Goal: Transaction & Acquisition: Purchase product/service

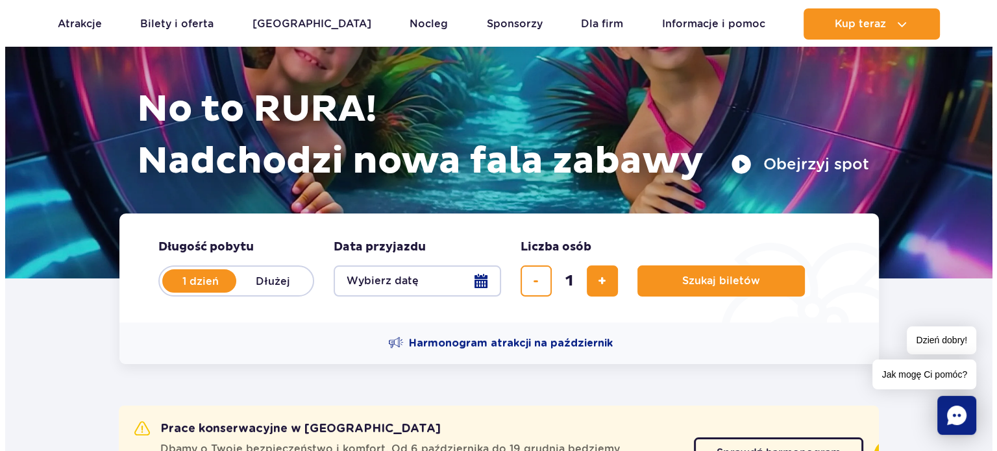
scroll to position [130, 0]
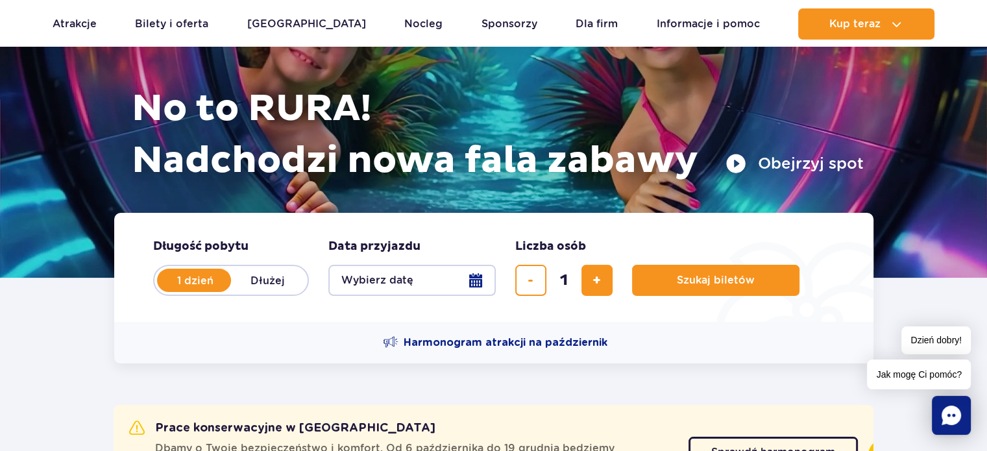
click at [472, 280] on button "Wybierz datę" at bounding box center [411, 280] width 167 height 31
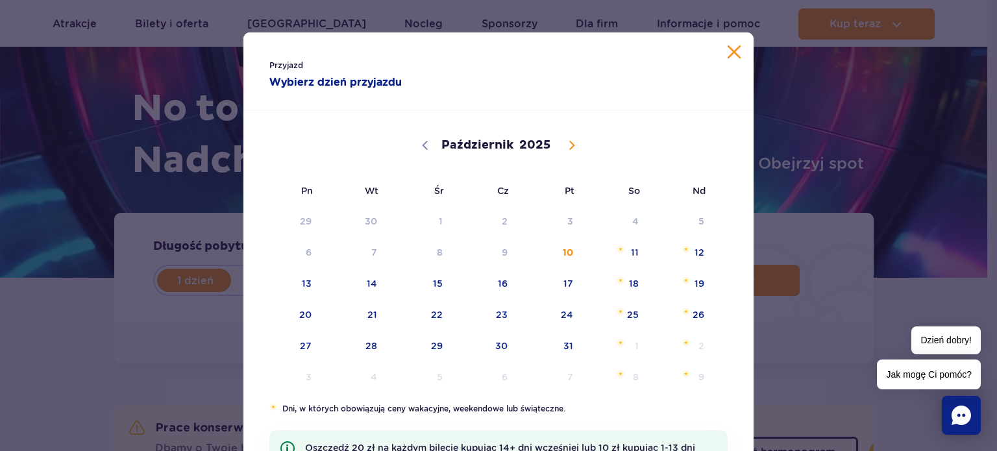
click at [570, 142] on icon at bounding box center [572, 145] width 5 height 8
select select "10"
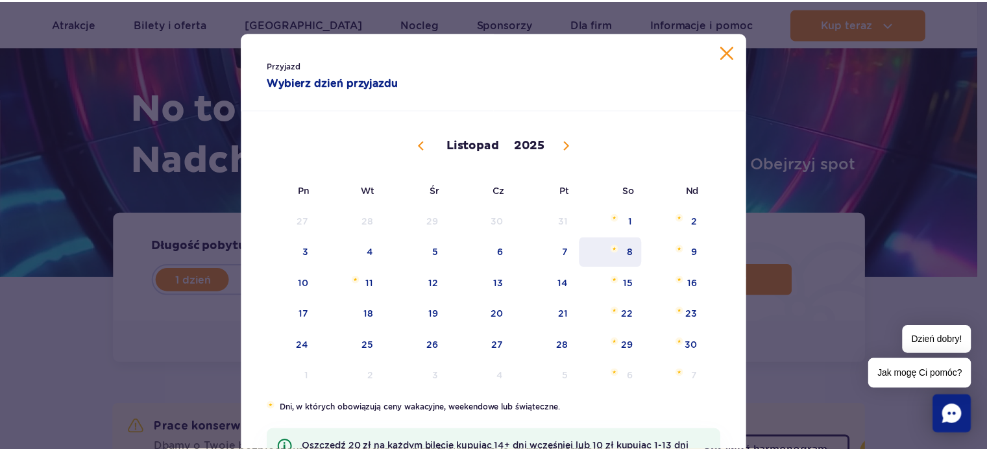
scroll to position [0, 0]
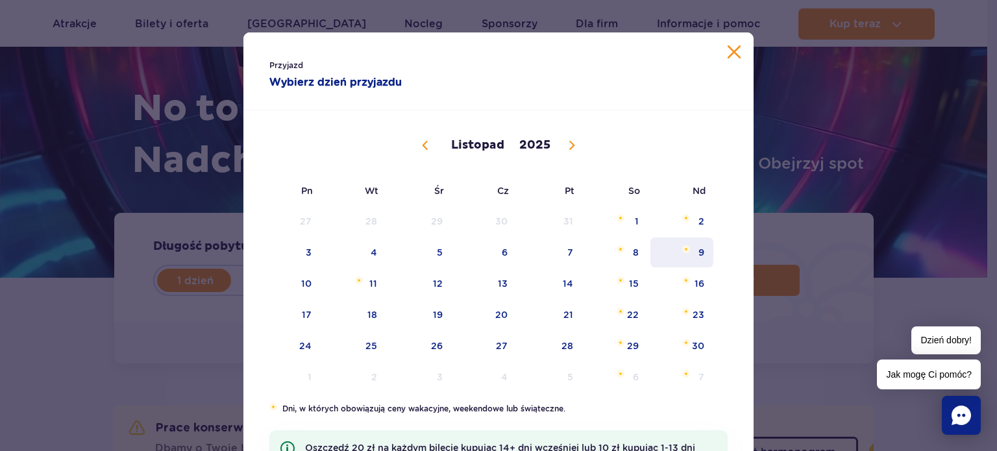
click at [698, 250] on span "9" at bounding box center [682, 252] width 66 height 30
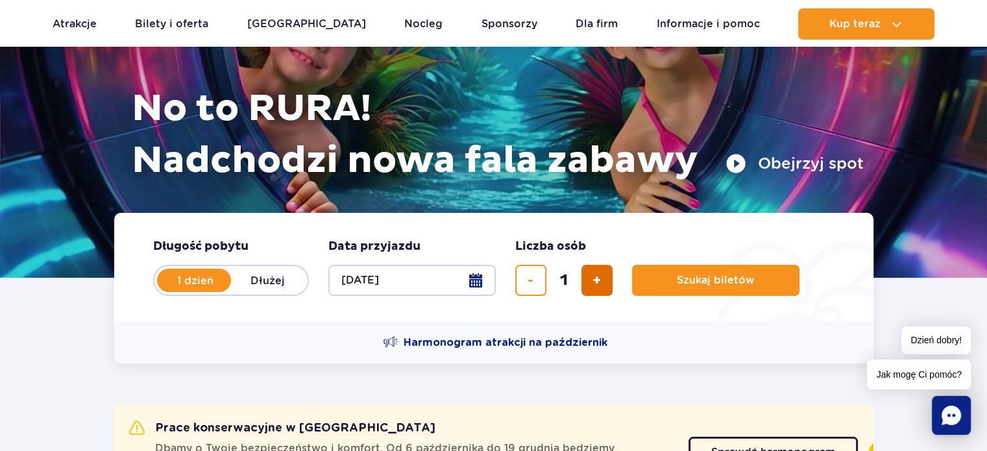
click at [597, 280] on span "dodaj bilet" at bounding box center [596, 280] width 8 height 0
type input "4"
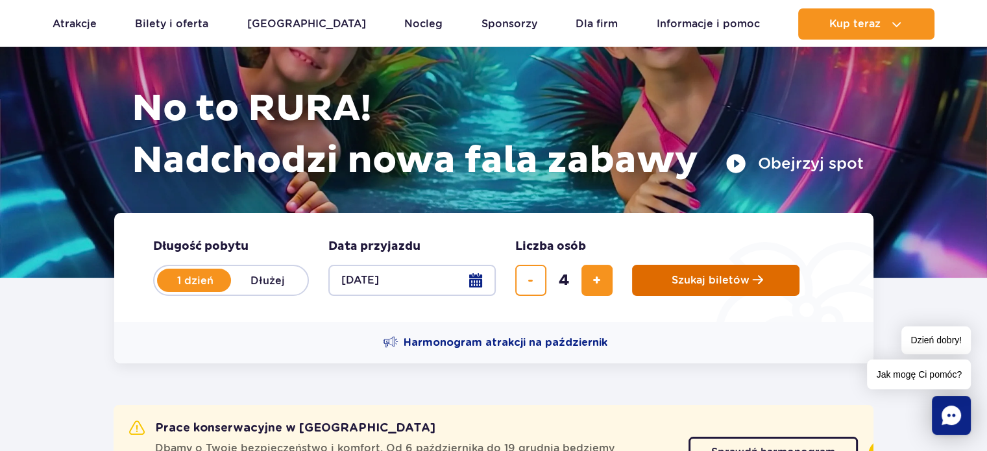
click at [703, 282] on span "Szukaj biletów" at bounding box center [711, 280] width 78 height 12
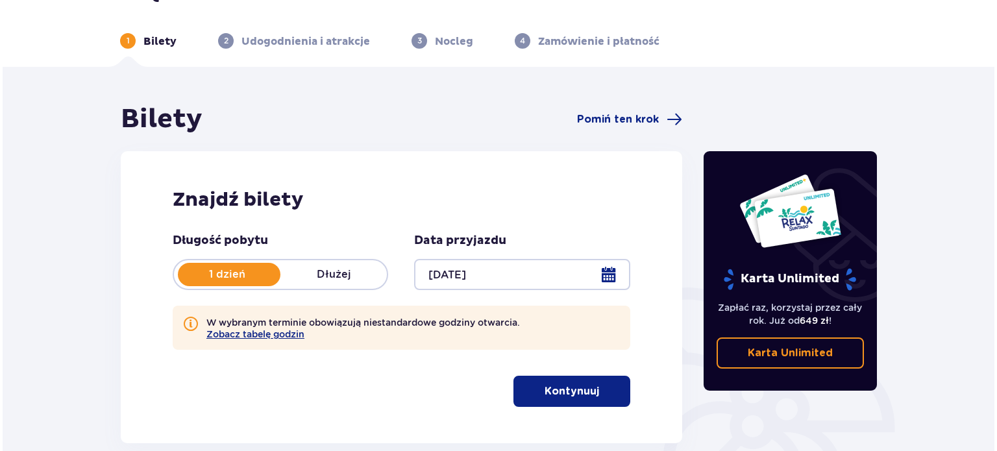
scroll to position [65, 0]
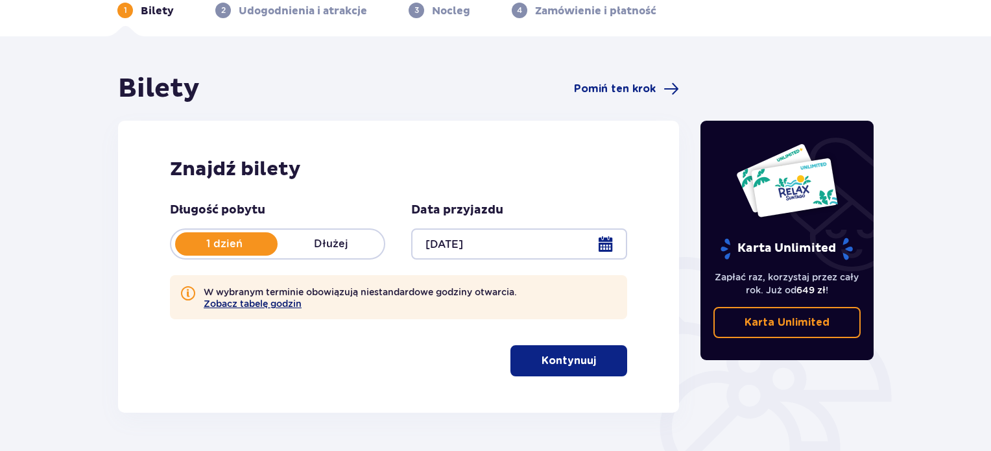
click at [254, 304] on button "Zobacz tabelę godzin" at bounding box center [253, 303] width 98 height 10
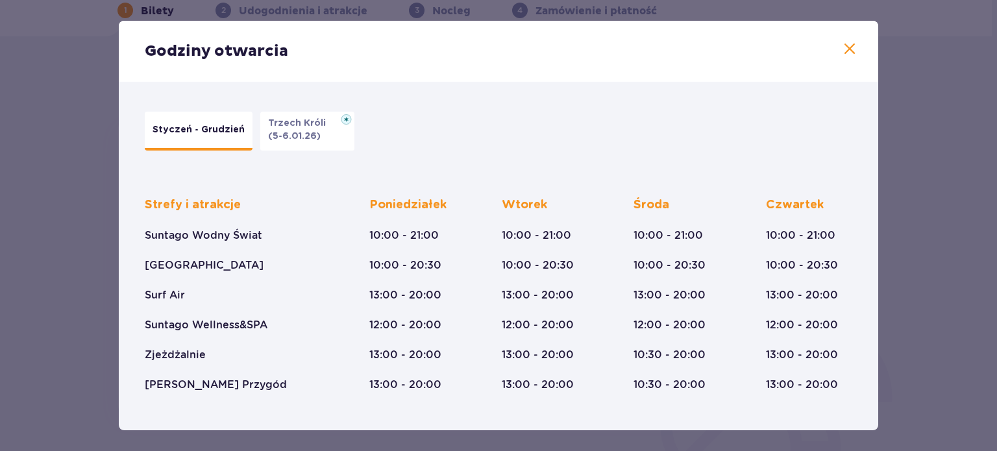
click at [848, 48] on span at bounding box center [850, 50] width 16 height 16
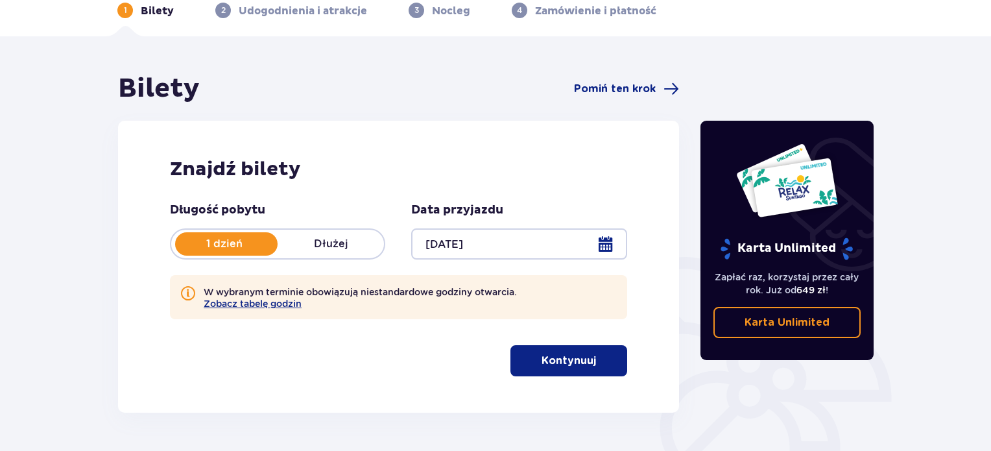
click at [574, 363] on p "Kontynuuj" at bounding box center [569, 361] width 55 height 14
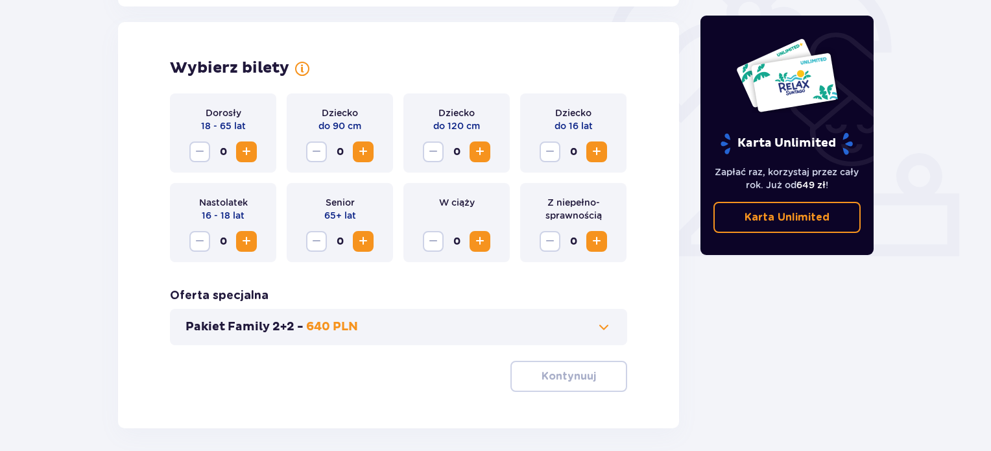
scroll to position [420, 0]
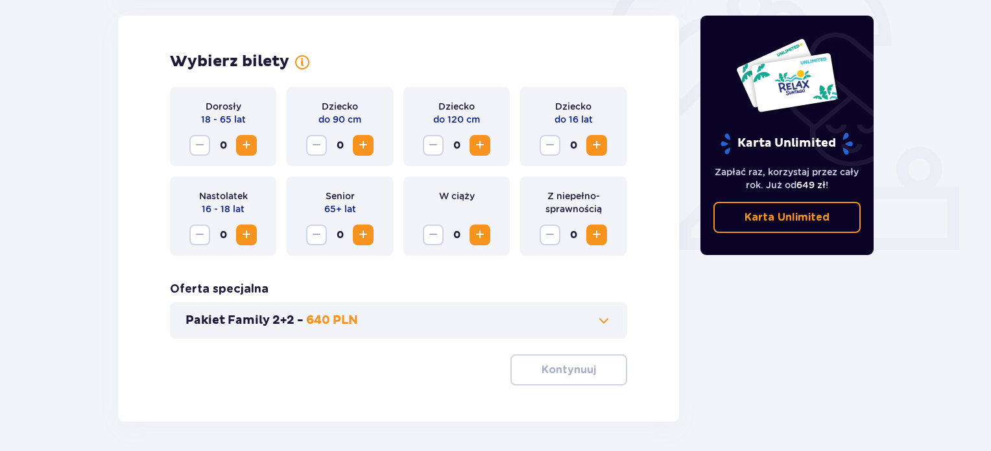
click at [247, 147] on span "Zwiększ" at bounding box center [247, 146] width 16 height 16
click at [603, 145] on span "Zwiększ" at bounding box center [597, 146] width 16 height 16
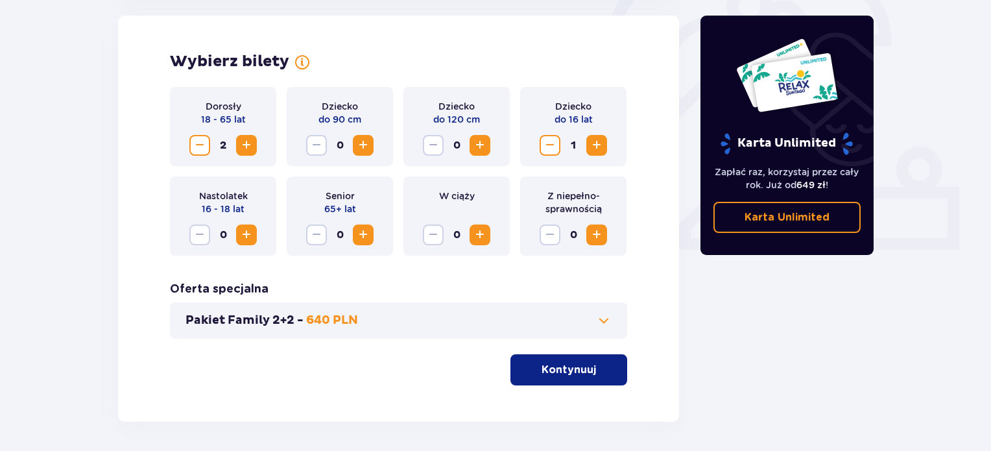
click at [245, 233] on span "Zwiększ" at bounding box center [247, 235] width 16 height 16
click at [548, 145] on span "Zmniejsz" at bounding box center [550, 146] width 16 height 16
click at [325, 395] on div "Wybierz bilety Dorosły 18 - 65 lat 2 Dziecko do 90 cm 0 Dziecko do 120 cm 0 Dzi…" at bounding box center [398, 219] width 561 height 406
click at [605, 322] on span at bounding box center [604, 321] width 16 height 16
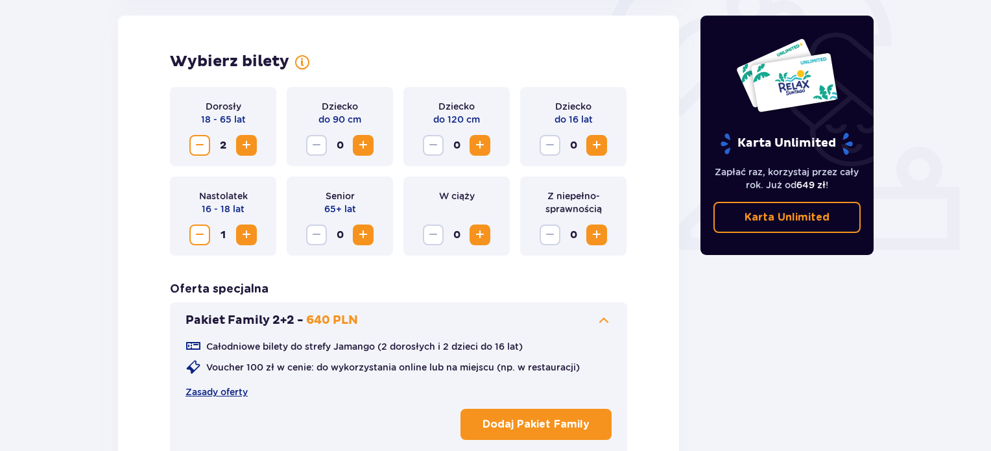
click at [200, 233] on span "Zmniejsz" at bounding box center [200, 235] width 16 height 16
click at [386, 280] on div "Dorosły 18 - 65 lat 2 Dziecko do 90 cm 0 Dziecko do 120 cm 0 Dziecko do 16 lat …" at bounding box center [398, 294] width 457 height 415
click at [298, 282] on div "Oferta specjalna Pakiet Family 2+2 - 640 PLN Całodniowe bilety do strefy Jamang…" at bounding box center [398, 369] width 457 height 174
click at [600, 322] on span at bounding box center [604, 321] width 16 height 16
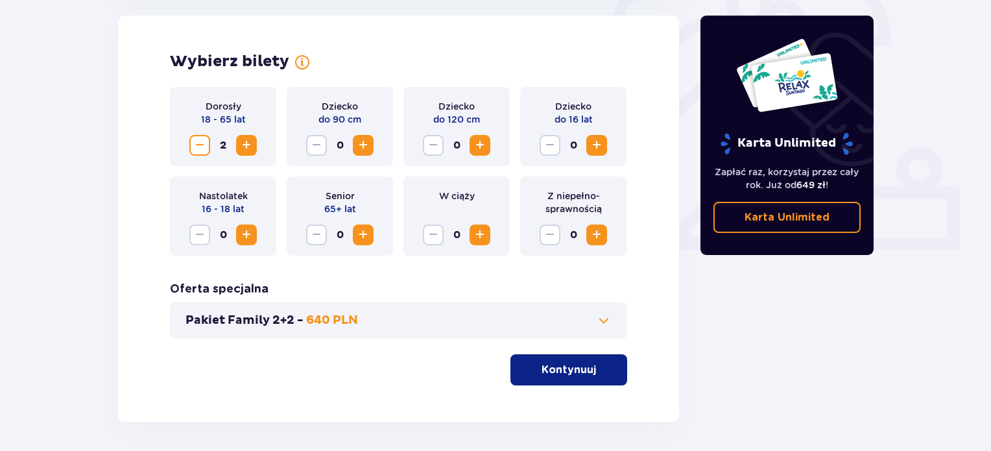
click at [598, 147] on span "Zwiększ" at bounding box center [597, 146] width 16 height 16
click at [241, 238] on span "Zwiększ" at bounding box center [247, 235] width 16 height 16
click at [574, 378] on button "Kontynuuj" at bounding box center [569, 369] width 117 height 31
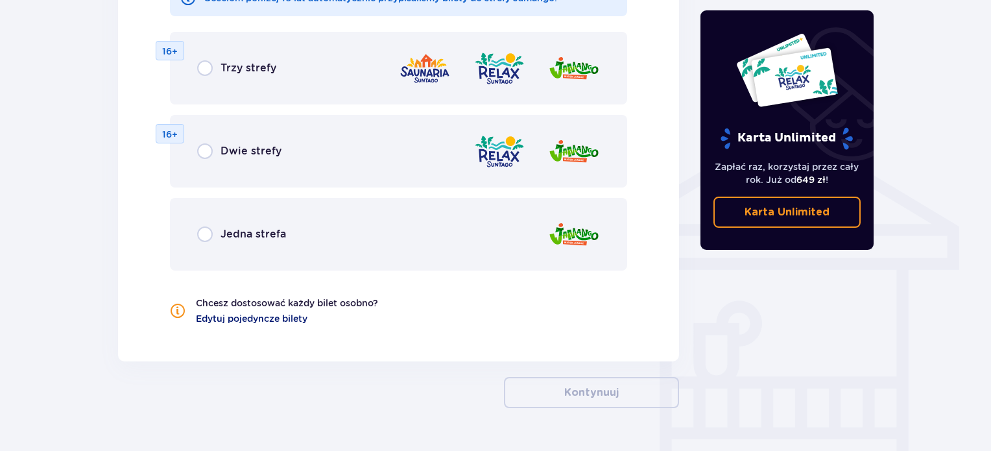
scroll to position [903, 0]
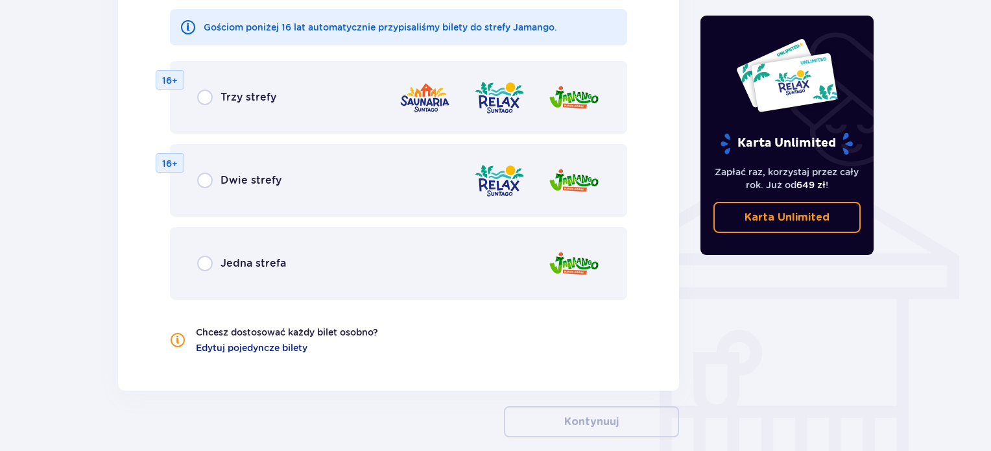
click at [208, 259] on input "radio" at bounding box center [205, 264] width 16 height 16
radio input "true"
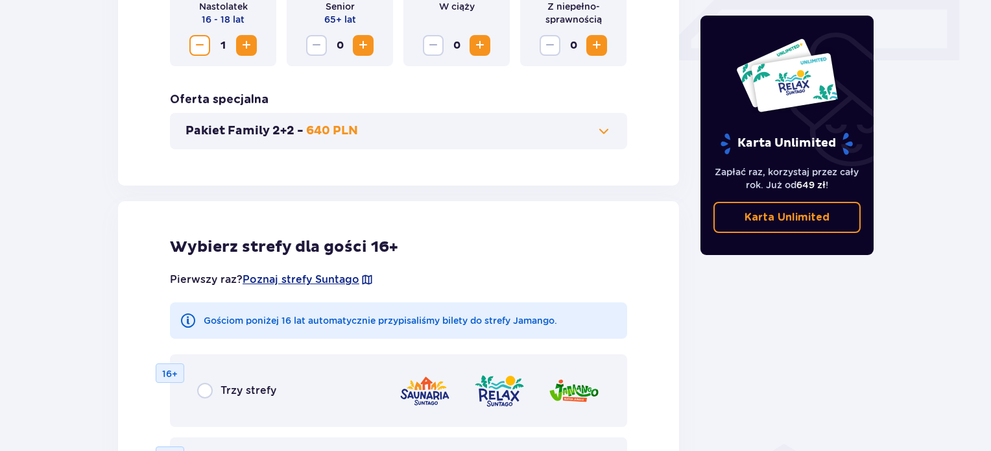
scroll to position [546, 0]
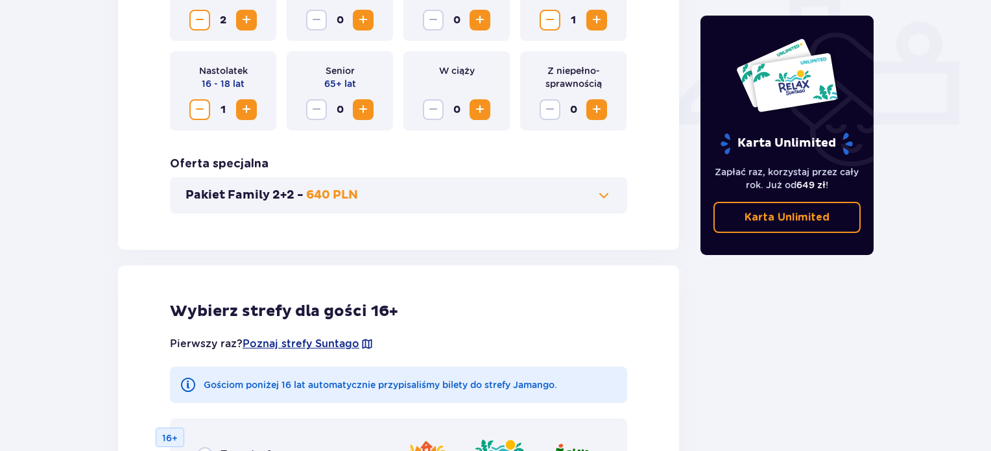
click at [605, 194] on span at bounding box center [604, 196] width 16 height 16
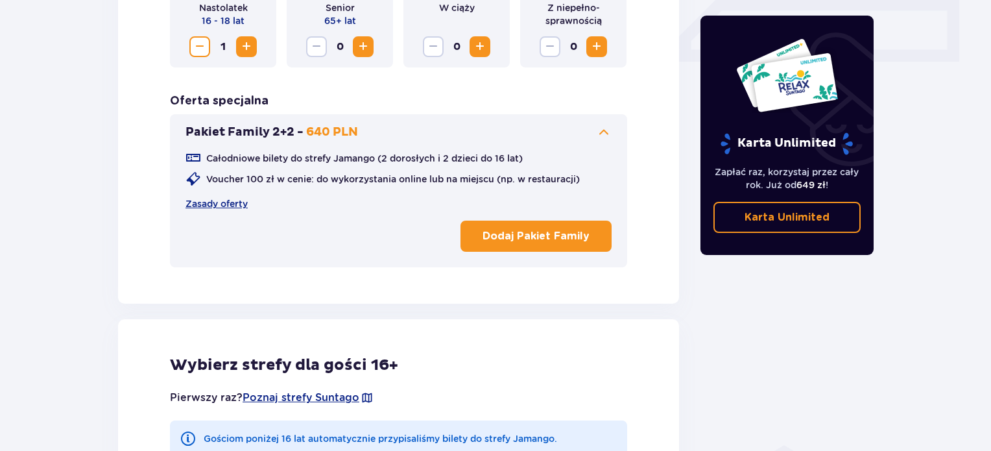
scroll to position [615, 0]
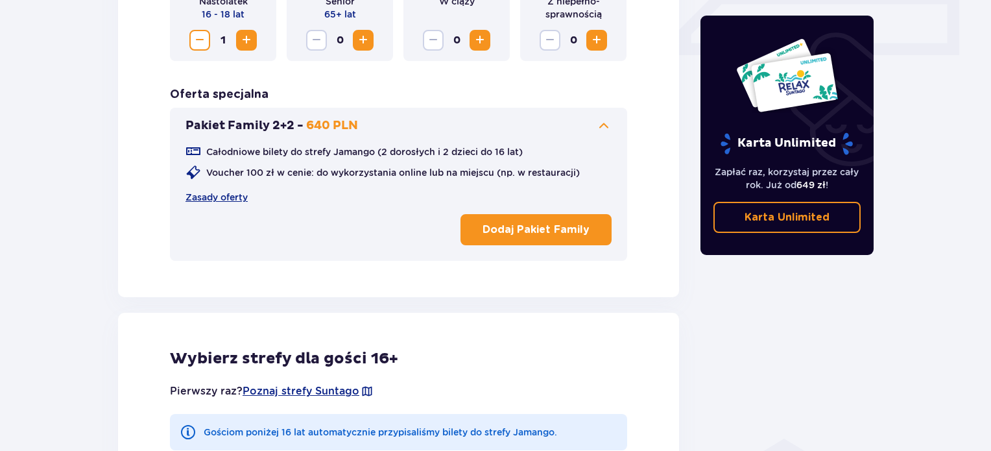
click at [554, 228] on p "Dodaj Pakiet Family" at bounding box center [536, 230] width 107 height 14
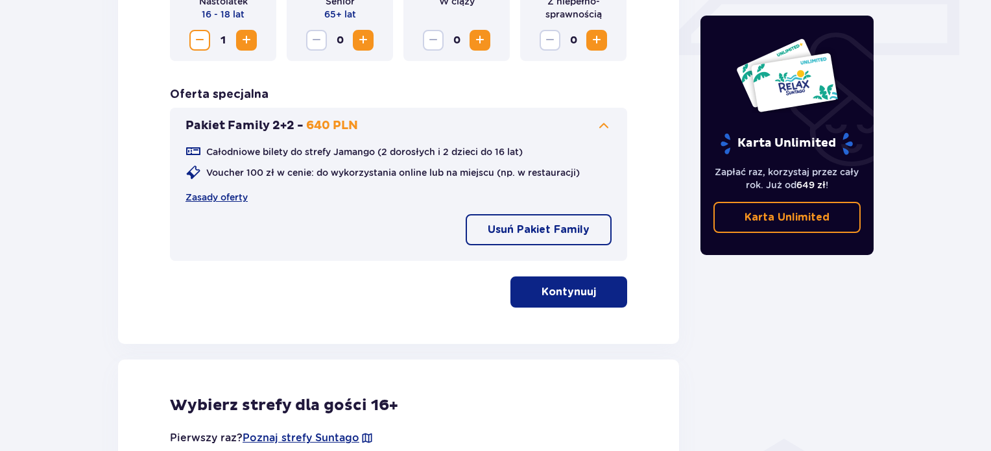
click at [561, 296] on p "Kontynuuj" at bounding box center [569, 292] width 55 height 14
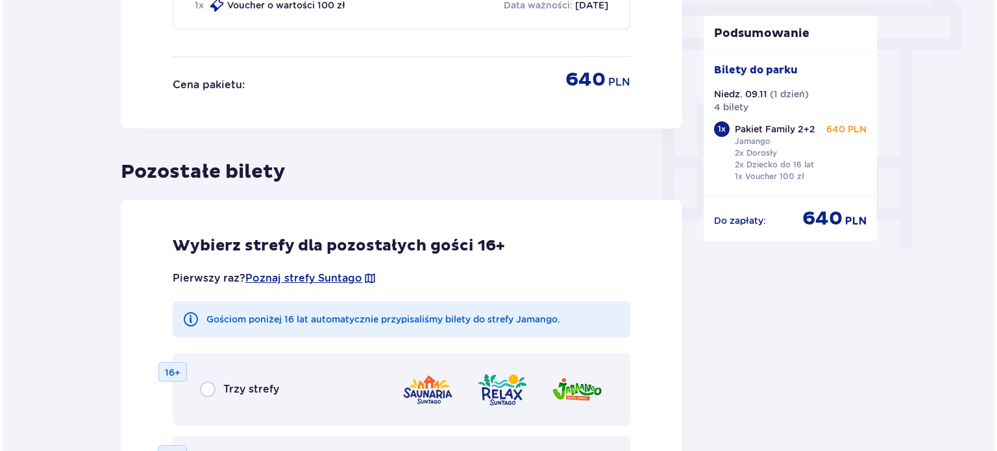
scroll to position [1173, 0]
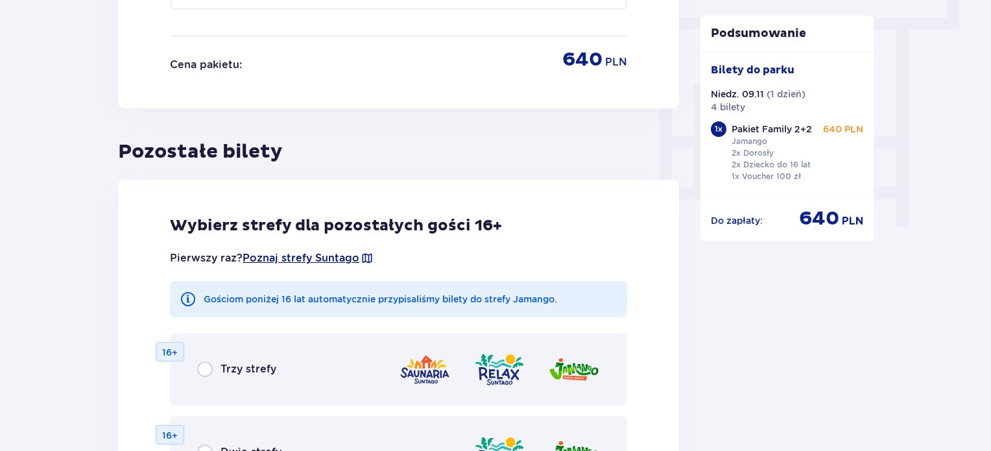
click at [321, 258] on span "Poznaj strefy Suntago" at bounding box center [301, 258] width 117 height 14
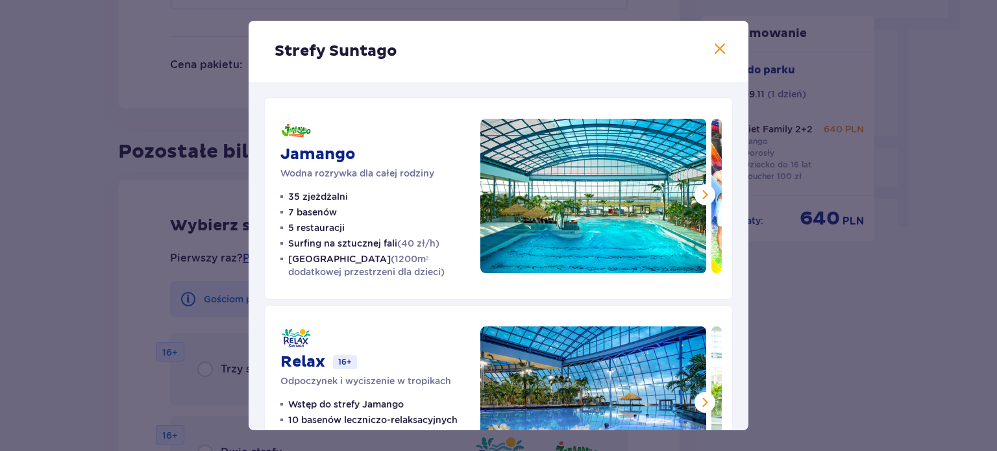
click at [699, 195] on span at bounding box center [705, 195] width 16 height 16
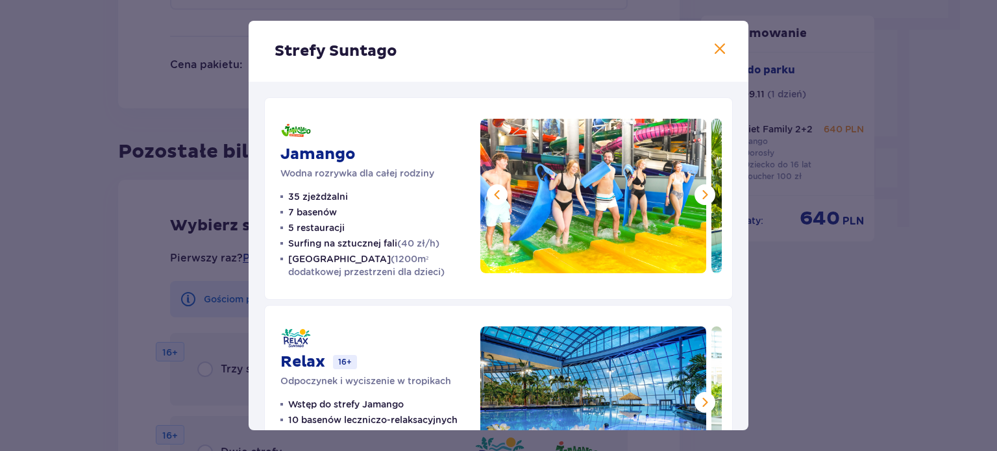
click at [699, 195] on span at bounding box center [705, 195] width 16 height 16
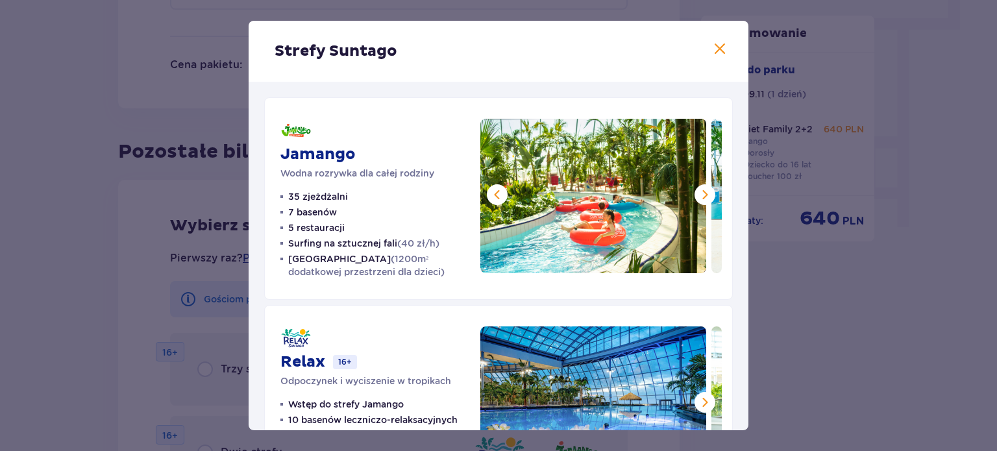
click at [699, 195] on span at bounding box center [705, 195] width 16 height 16
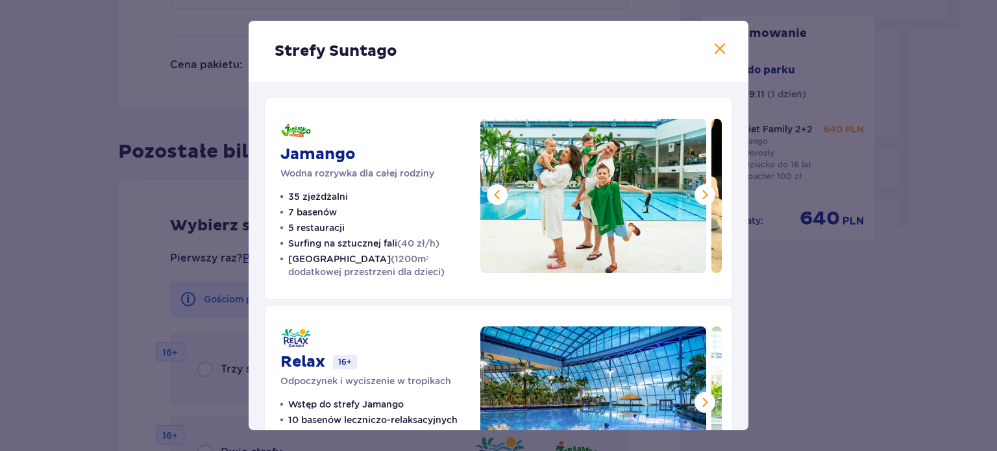
click at [699, 195] on span at bounding box center [705, 195] width 16 height 16
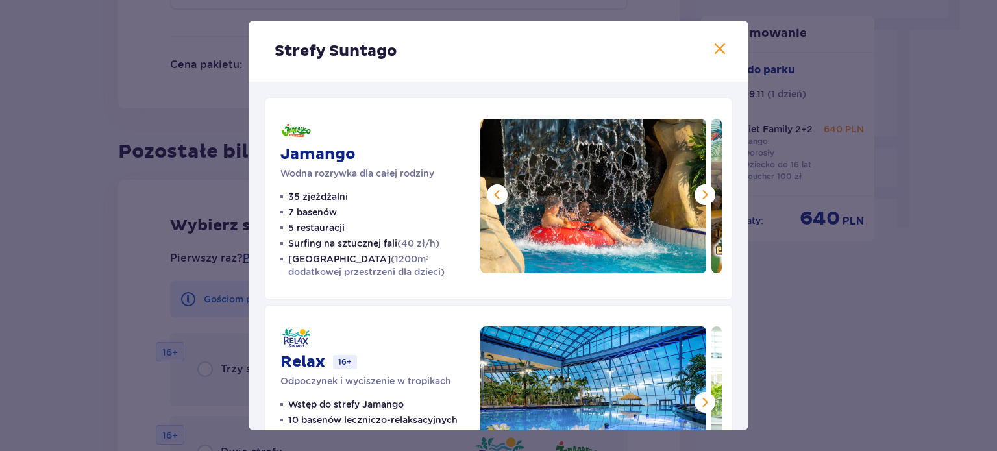
click at [698, 195] on span at bounding box center [705, 195] width 16 height 16
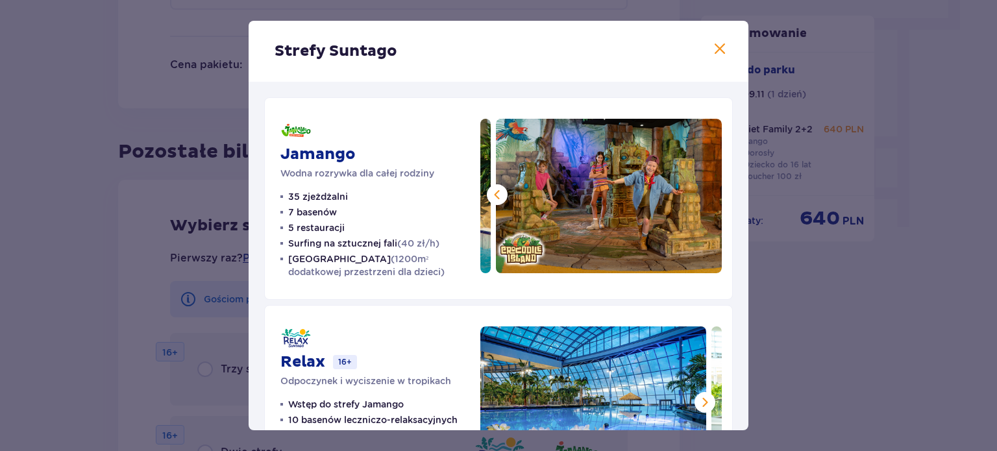
click at [698, 195] on img at bounding box center [609, 196] width 226 height 154
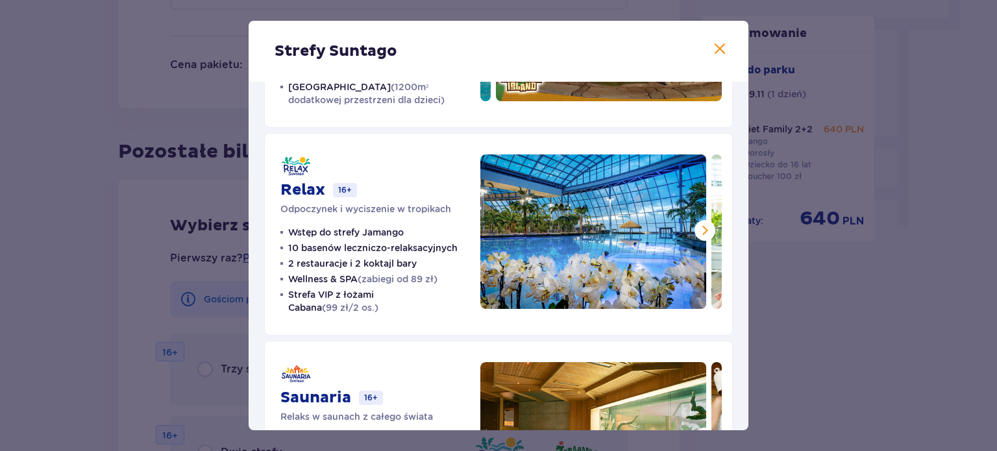
scroll to position [195, 0]
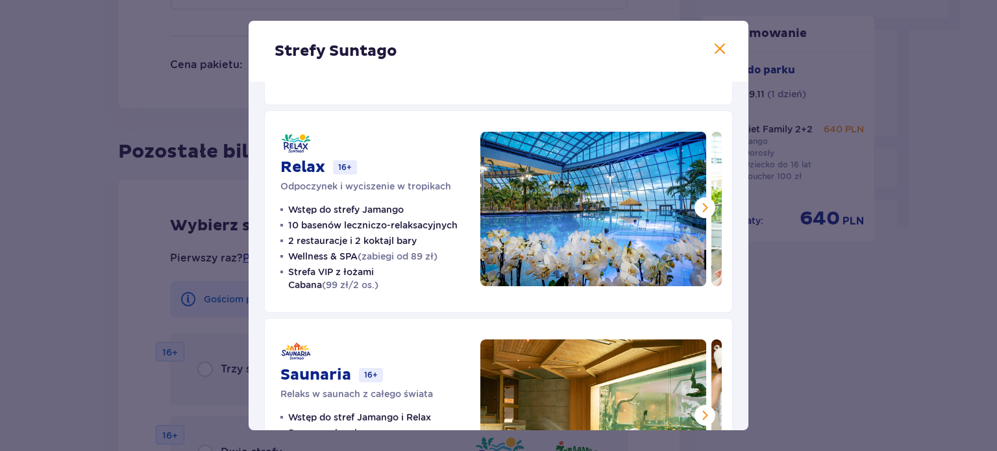
click at [703, 207] on span at bounding box center [705, 208] width 16 height 16
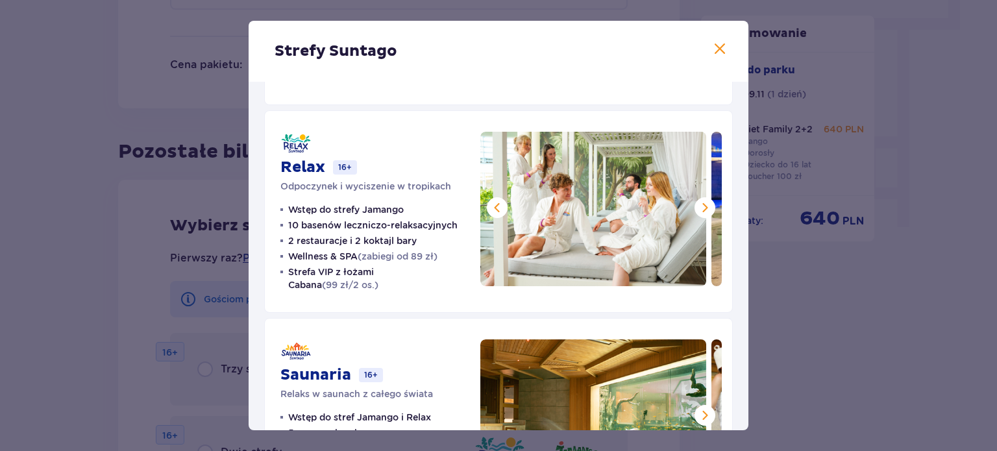
click at [703, 207] on span at bounding box center [705, 208] width 16 height 16
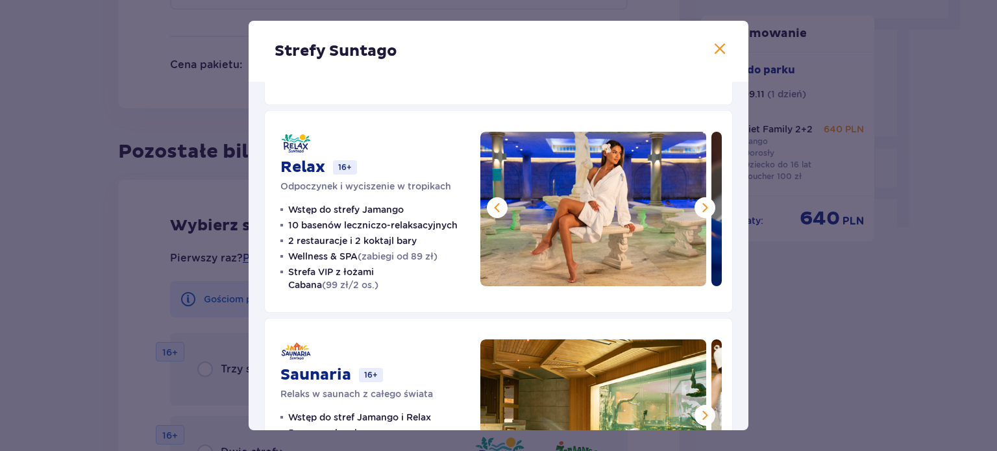
click at [703, 207] on span at bounding box center [705, 208] width 16 height 16
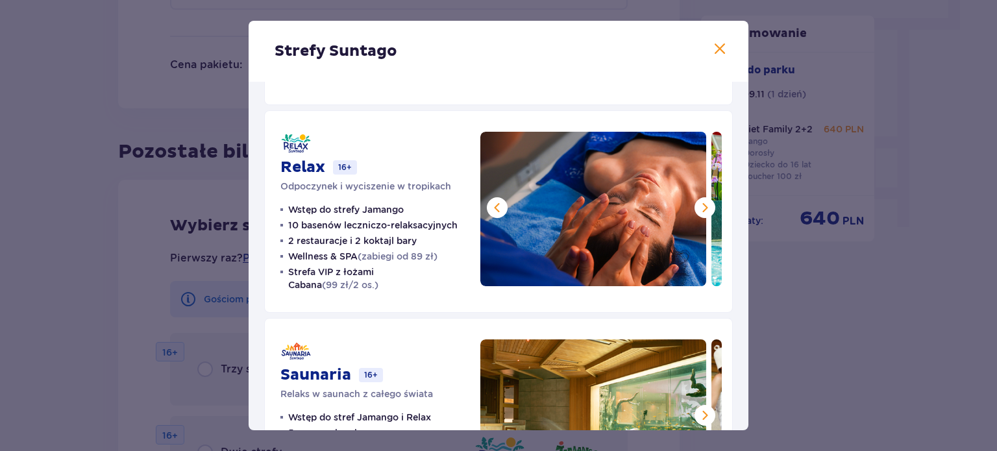
click at [703, 207] on span at bounding box center [705, 208] width 16 height 16
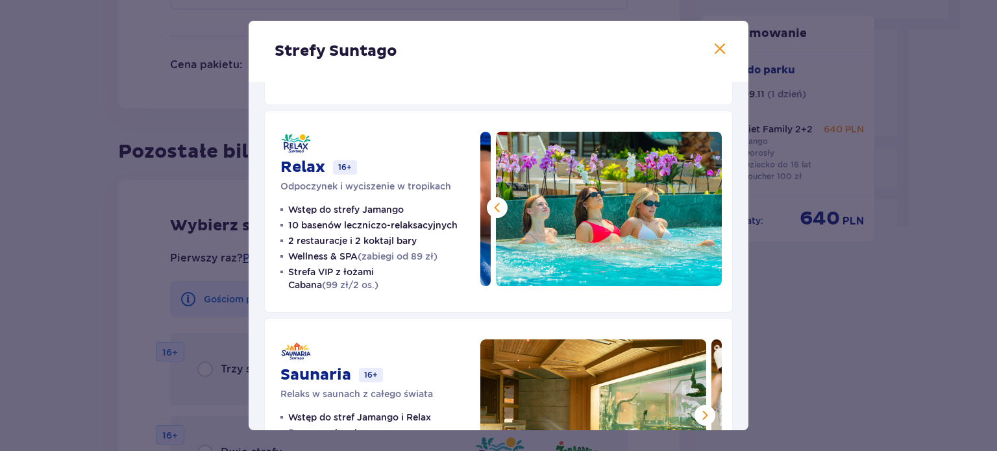
click at [703, 207] on img at bounding box center [609, 209] width 226 height 154
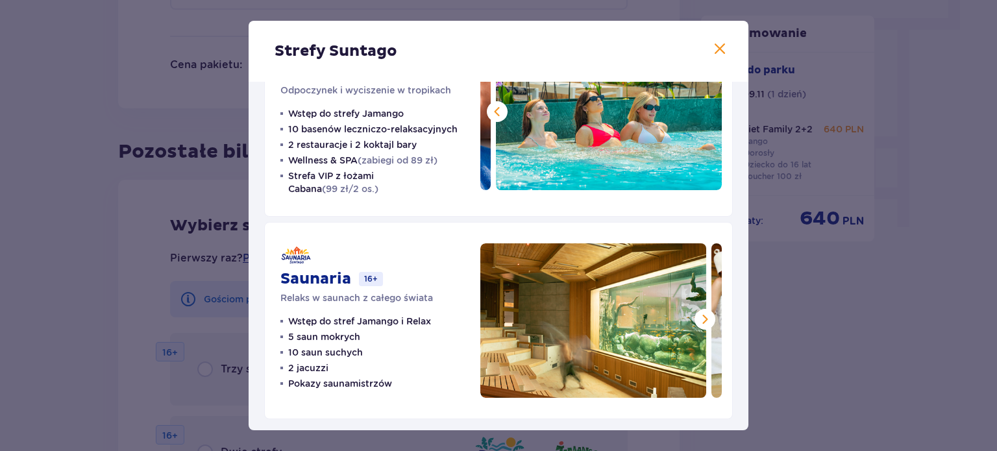
scroll to position [294, 0]
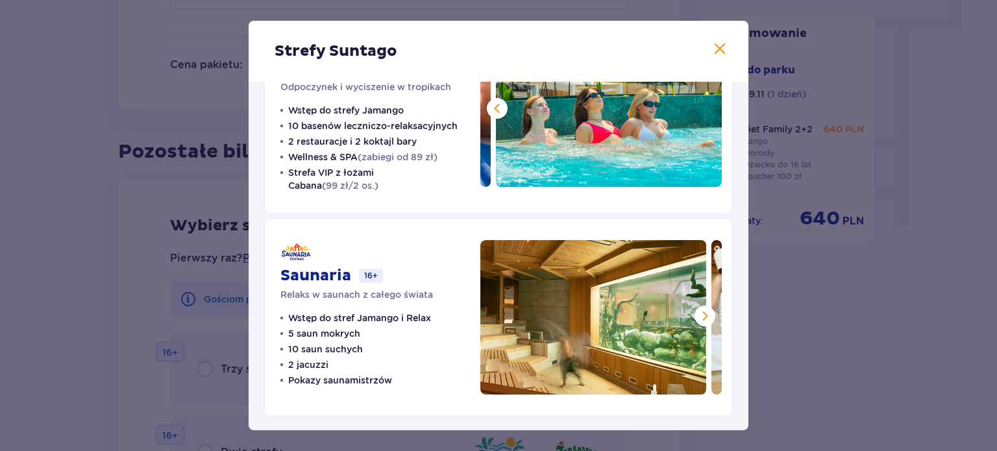
click at [703, 316] on span at bounding box center [705, 316] width 16 height 16
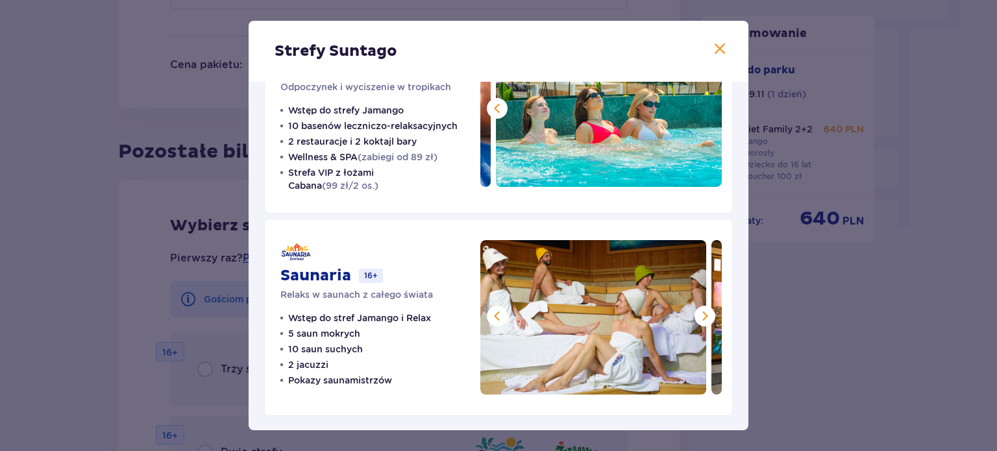
click at [703, 316] on span at bounding box center [705, 316] width 16 height 16
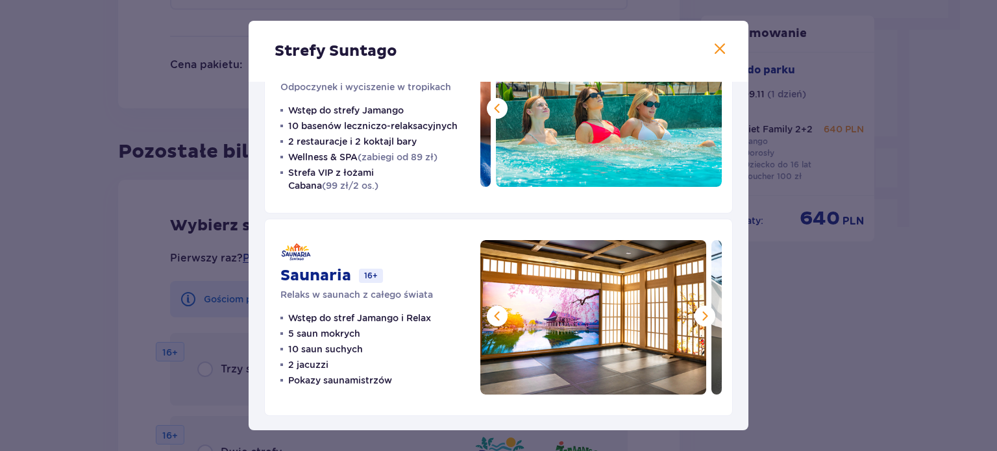
click at [703, 316] on span at bounding box center [705, 316] width 16 height 16
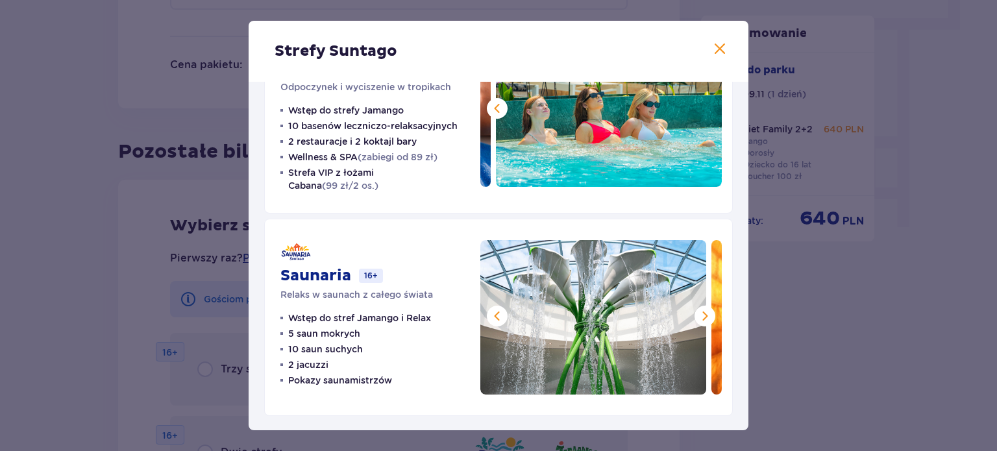
click at [703, 316] on span at bounding box center [705, 316] width 16 height 16
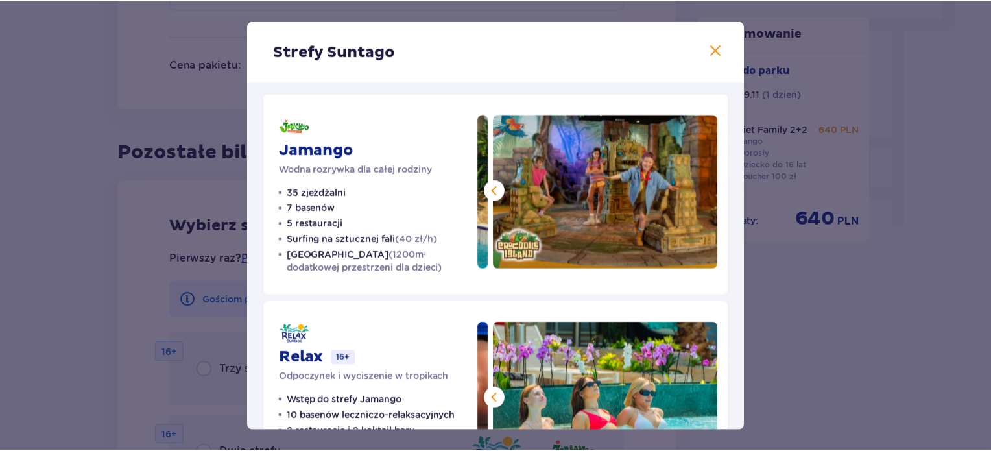
scroll to position [0, 0]
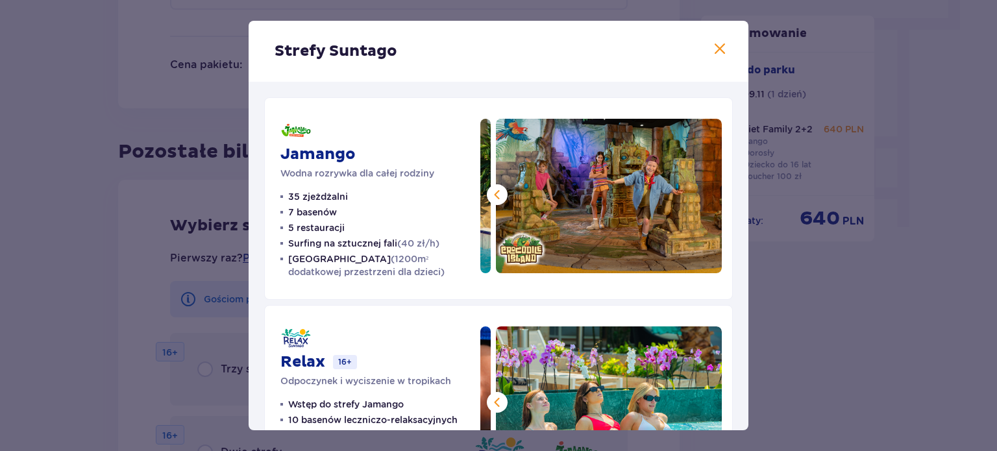
click at [713, 47] on span at bounding box center [720, 50] width 16 height 16
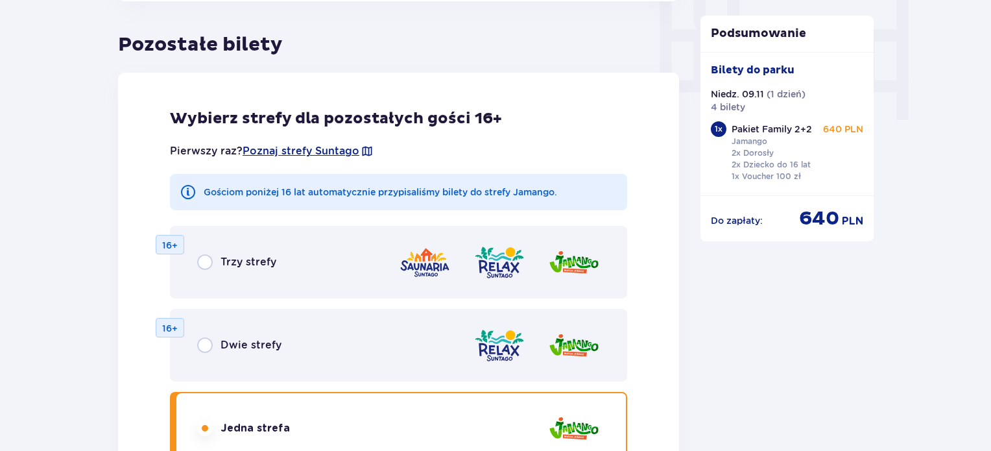
scroll to position [1302, 0]
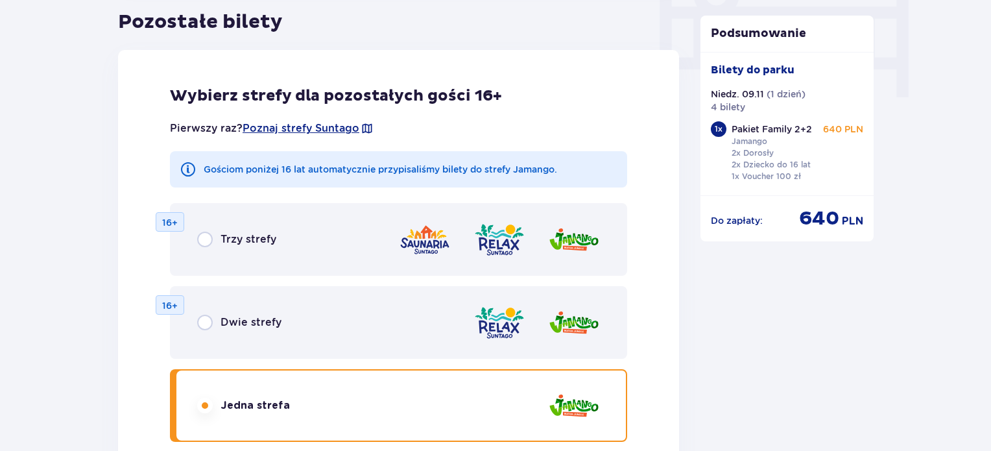
click at [206, 321] on input "radio" at bounding box center [205, 323] width 16 height 16
radio input "true"
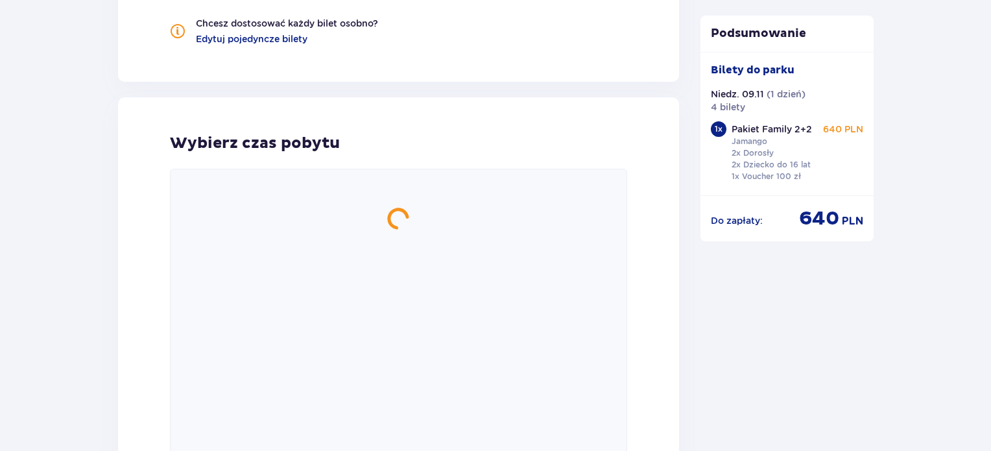
scroll to position [1818, 0]
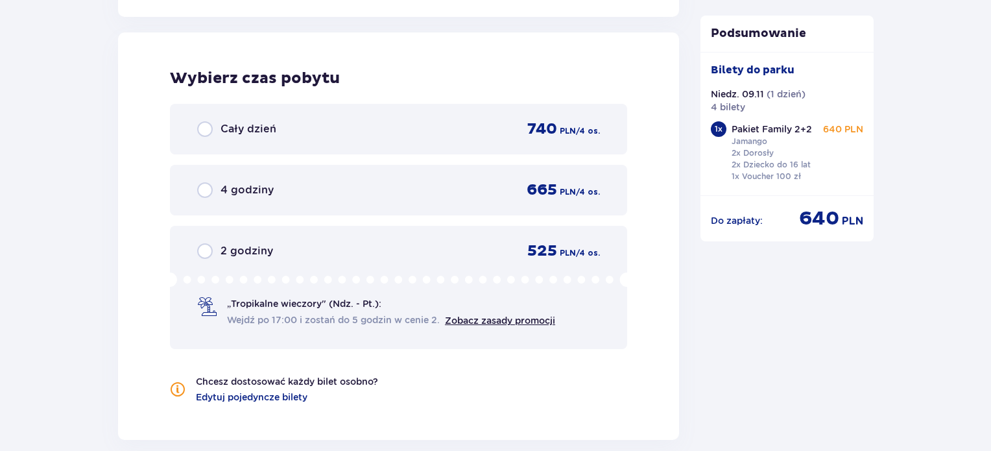
click at [206, 128] on input "radio" at bounding box center [205, 129] width 16 height 16
radio input "true"
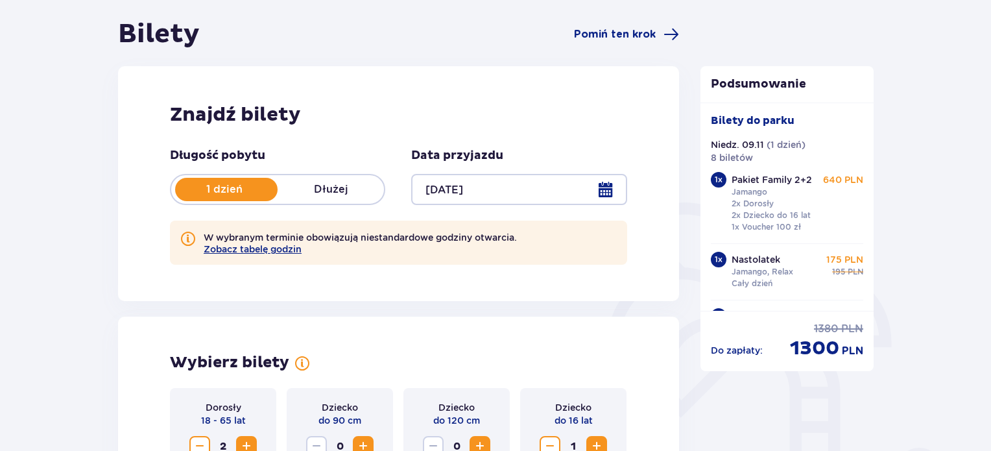
scroll to position [0, 0]
